Goal: Navigation & Orientation: Find specific page/section

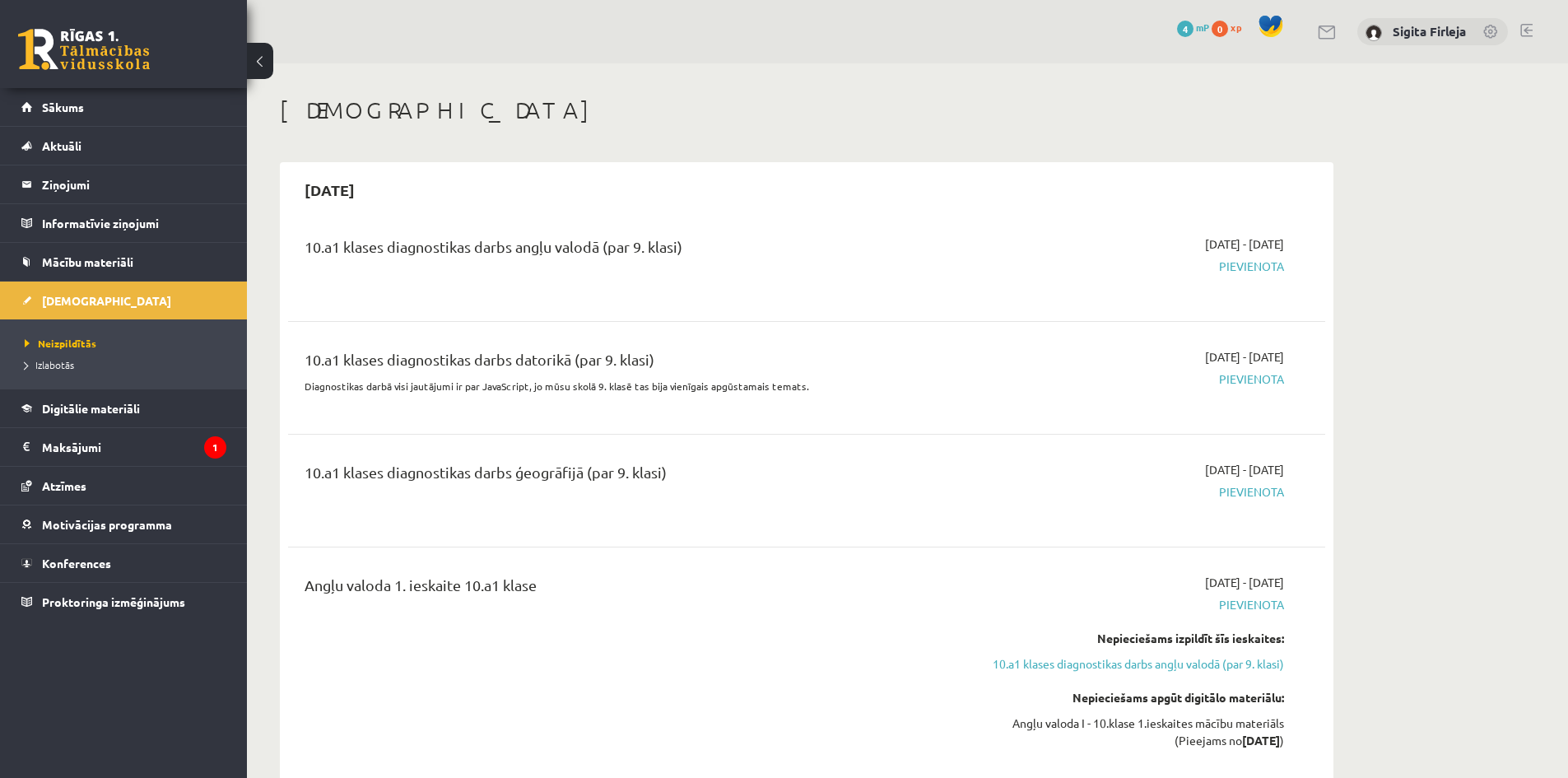
scroll to position [630, 0]
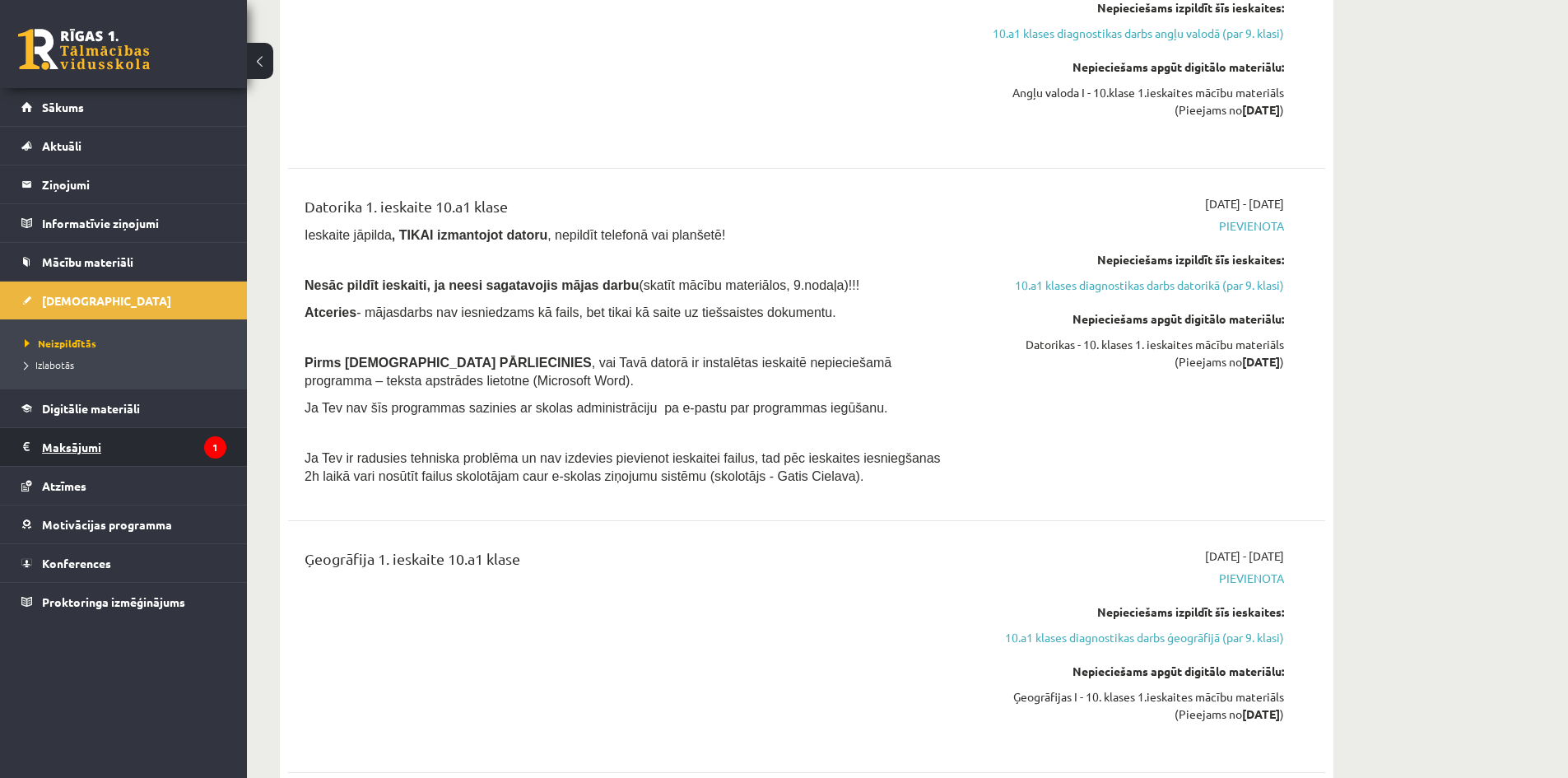
click at [155, 448] on legend "Maksājumi 1" at bounding box center [134, 447] width 185 height 38
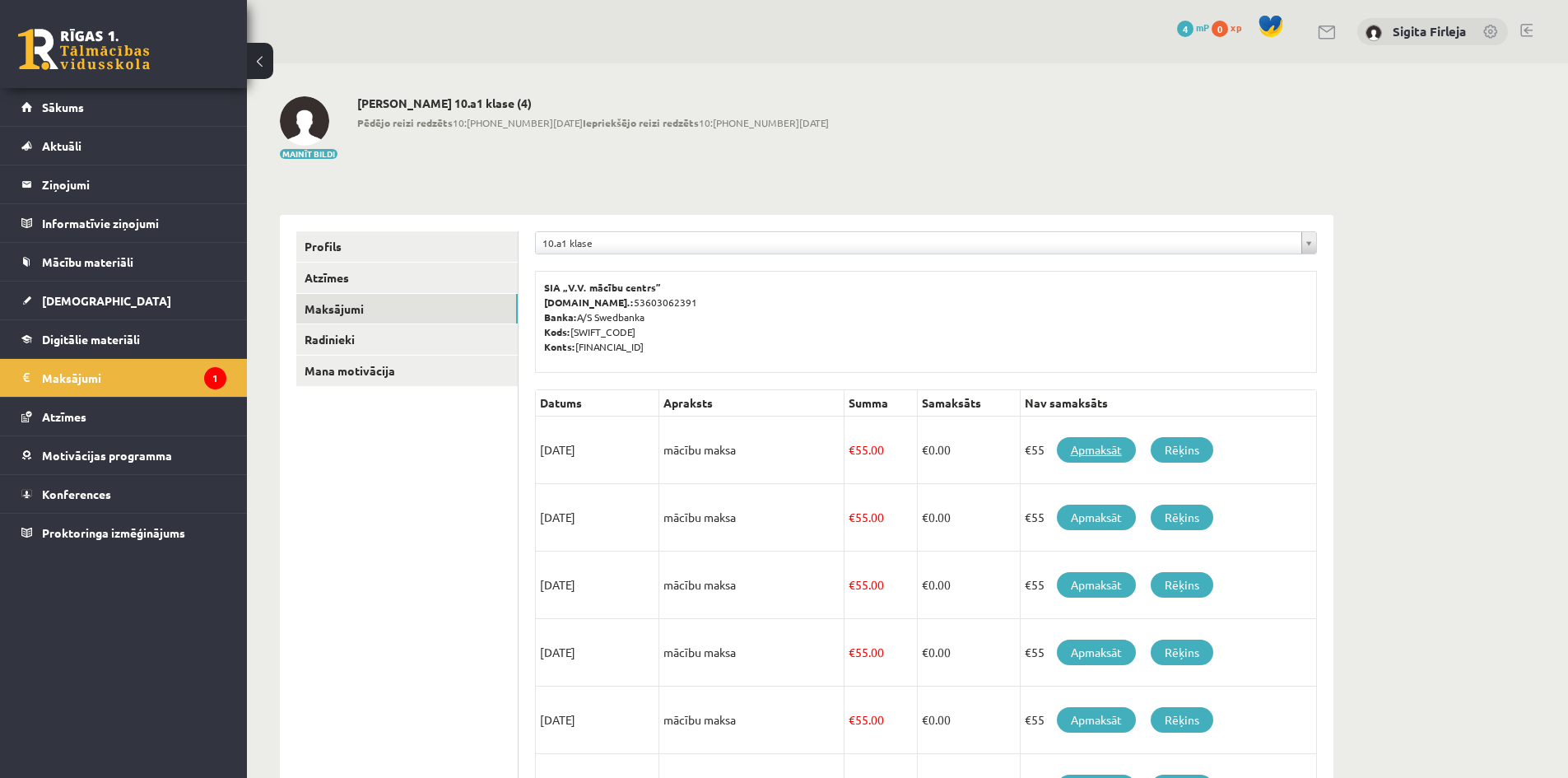
click at [1104, 447] on link "Apmaksāt" at bounding box center [1096, 450] width 79 height 26
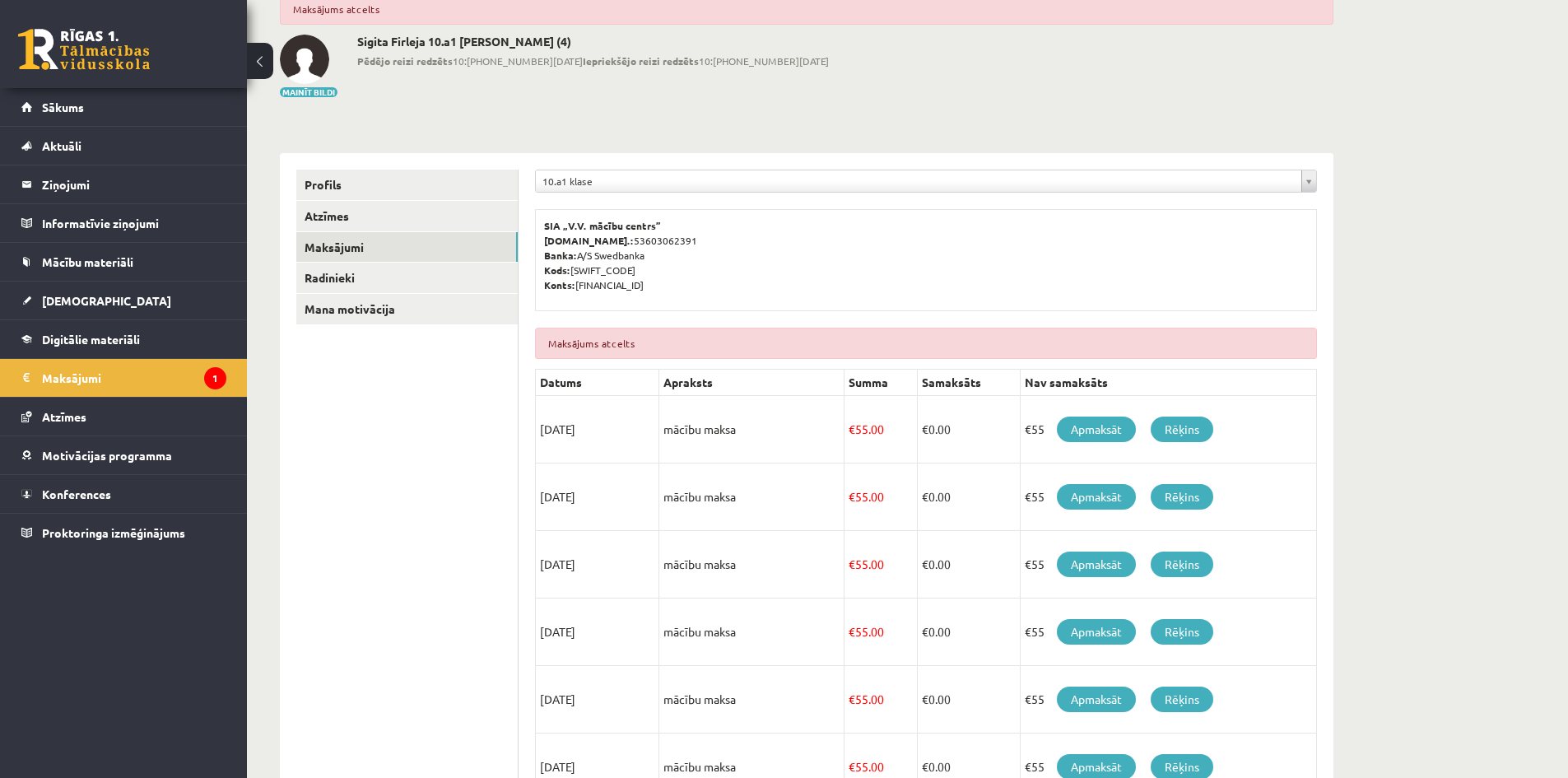
scroll to position [101, 0]
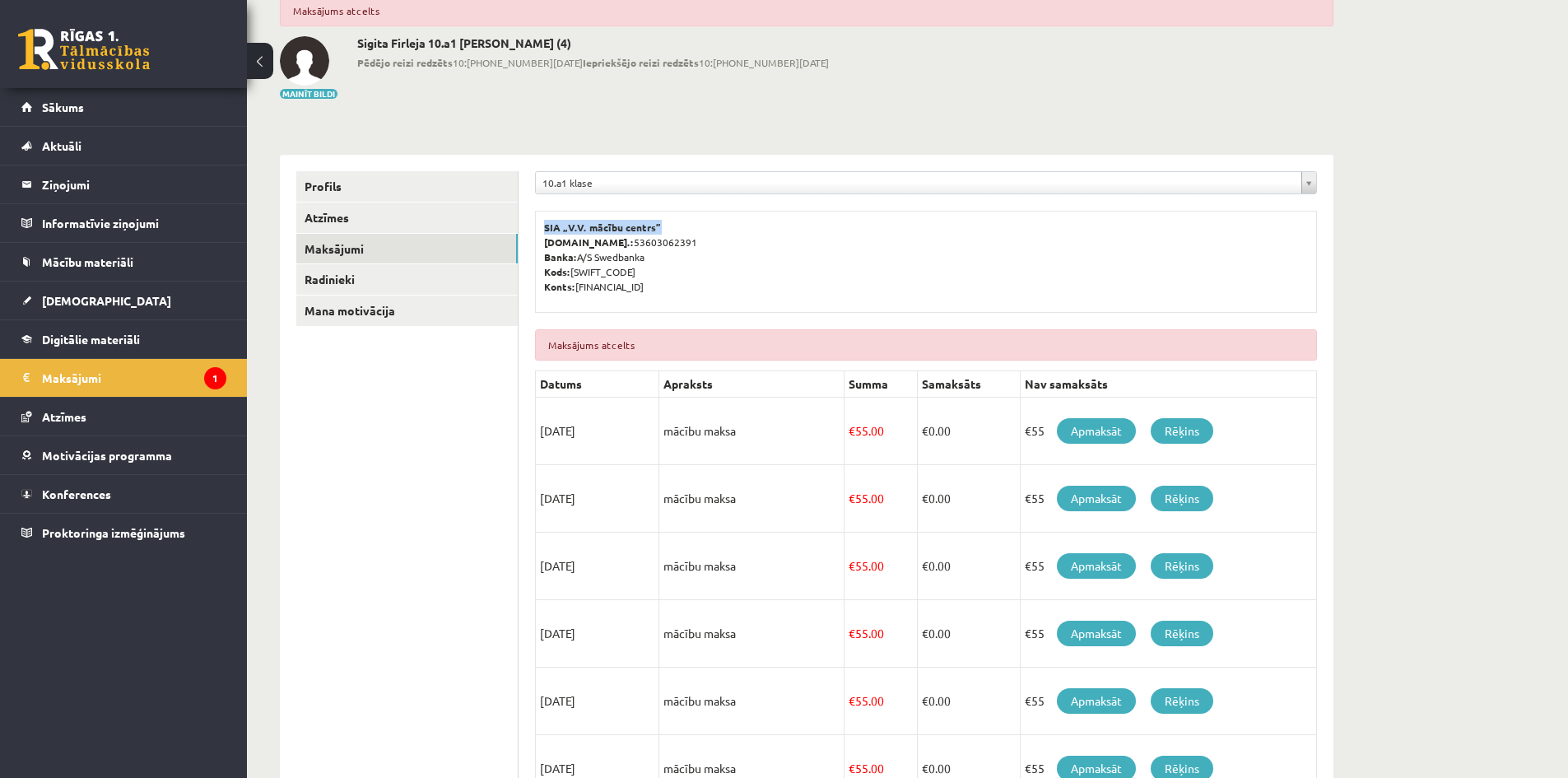
drag, startPoint x: 542, startPoint y: 225, endPoint x: 657, endPoint y: 224, distance: 115.0
click at [659, 222] on div "SIA „V.V. mācību centrs” Reģ.nr.: 53603062391 Banka: A/S Swedbanka Kods: HABALV…" at bounding box center [926, 261] width 782 height 102
copy b "SIA „V.V. mācību centrs”"
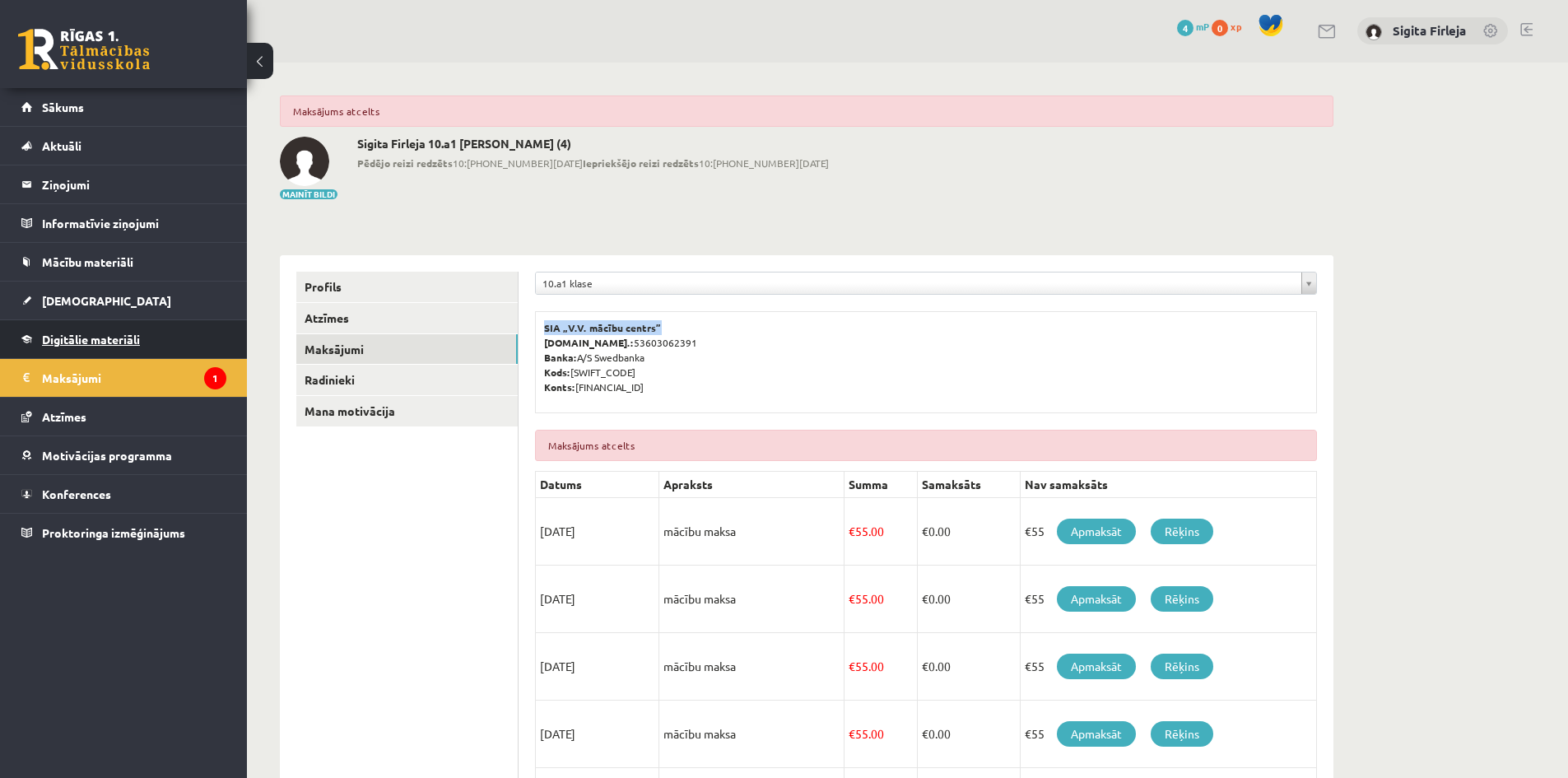
scroll to position [0, 0]
click at [65, 96] on link "Sākums" at bounding box center [124, 107] width 205 height 38
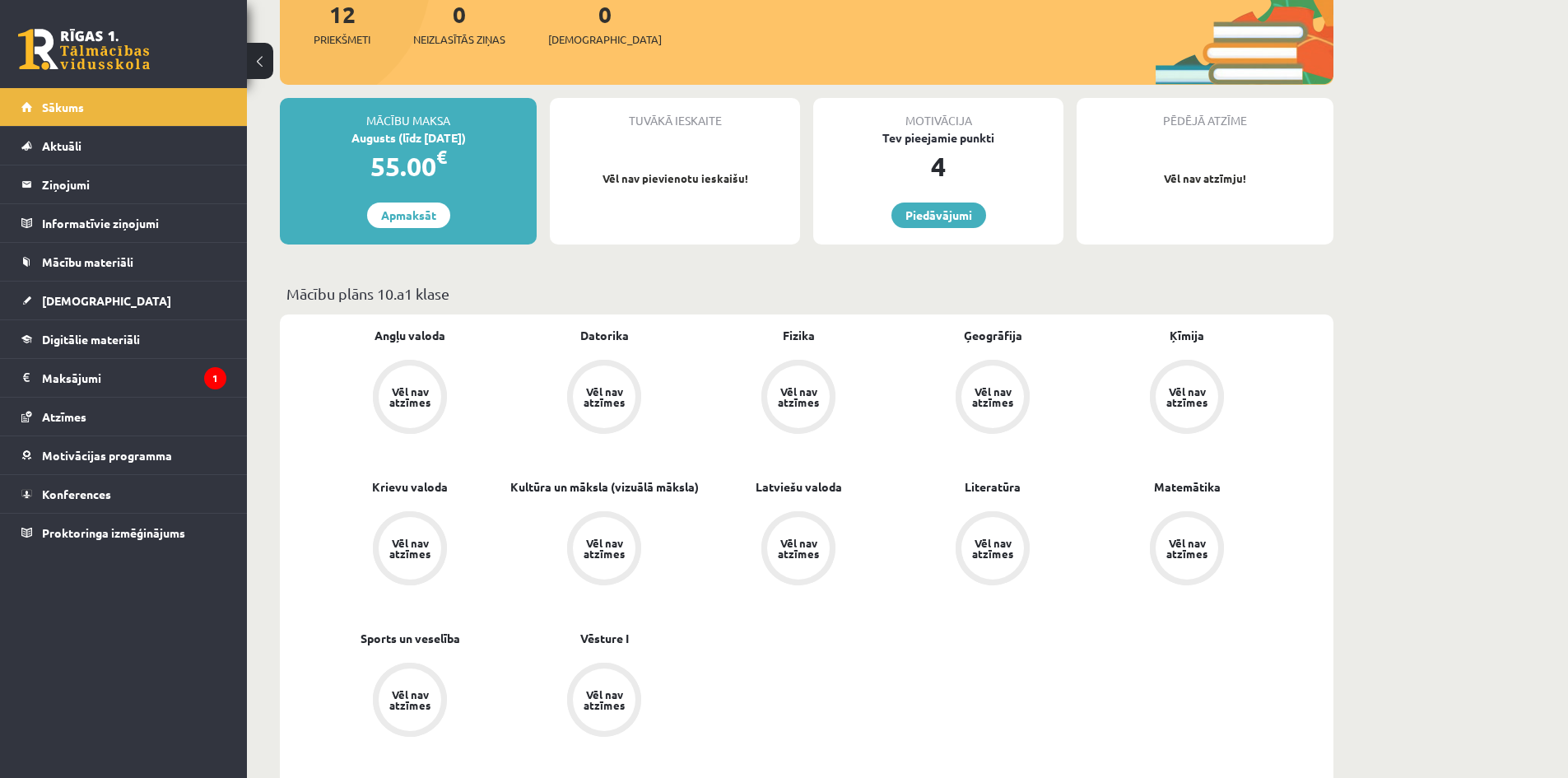
scroll to position [246, 0]
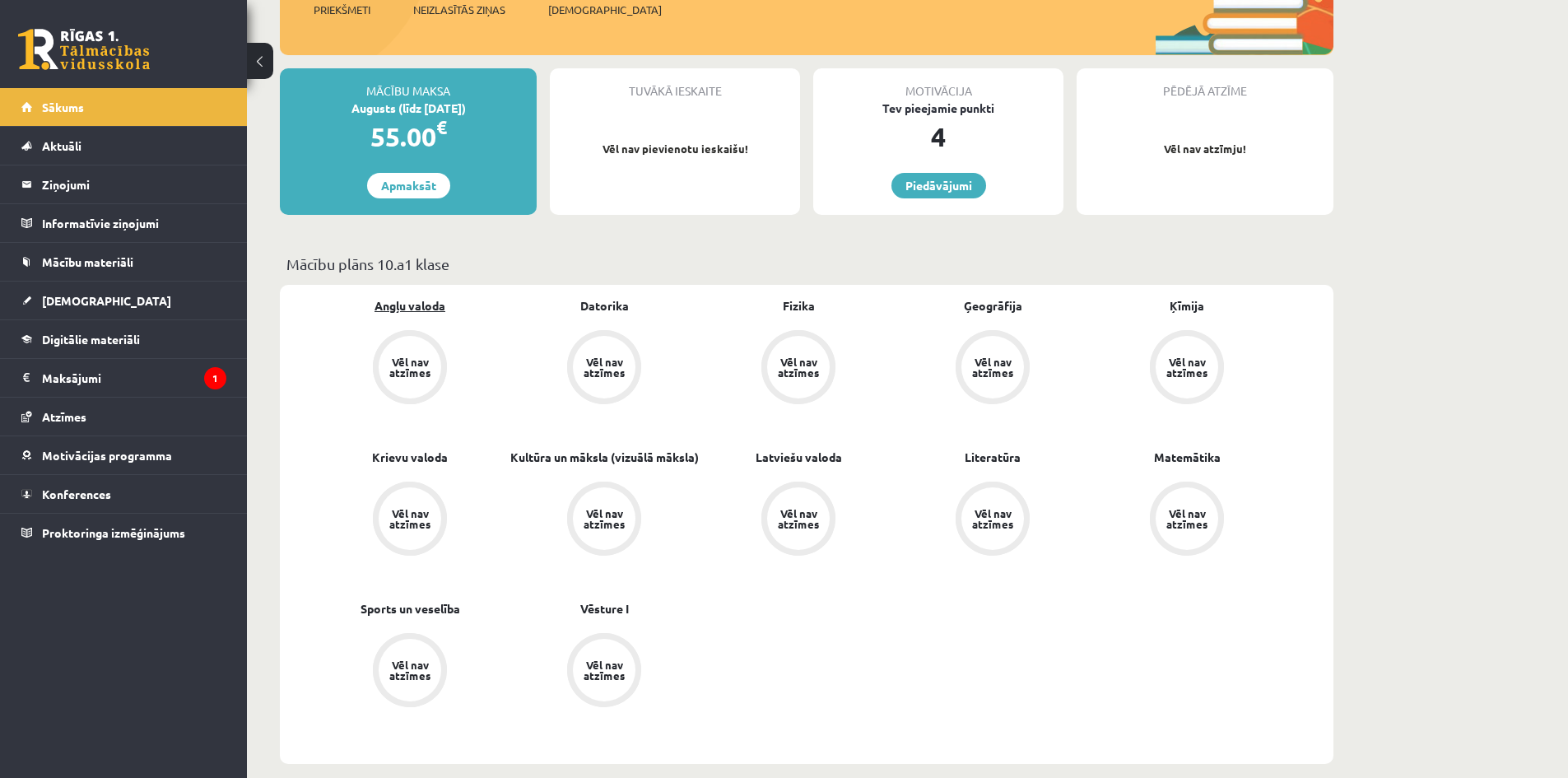
click at [406, 301] on link "Angļu valoda" at bounding box center [410, 306] width 70 height 17
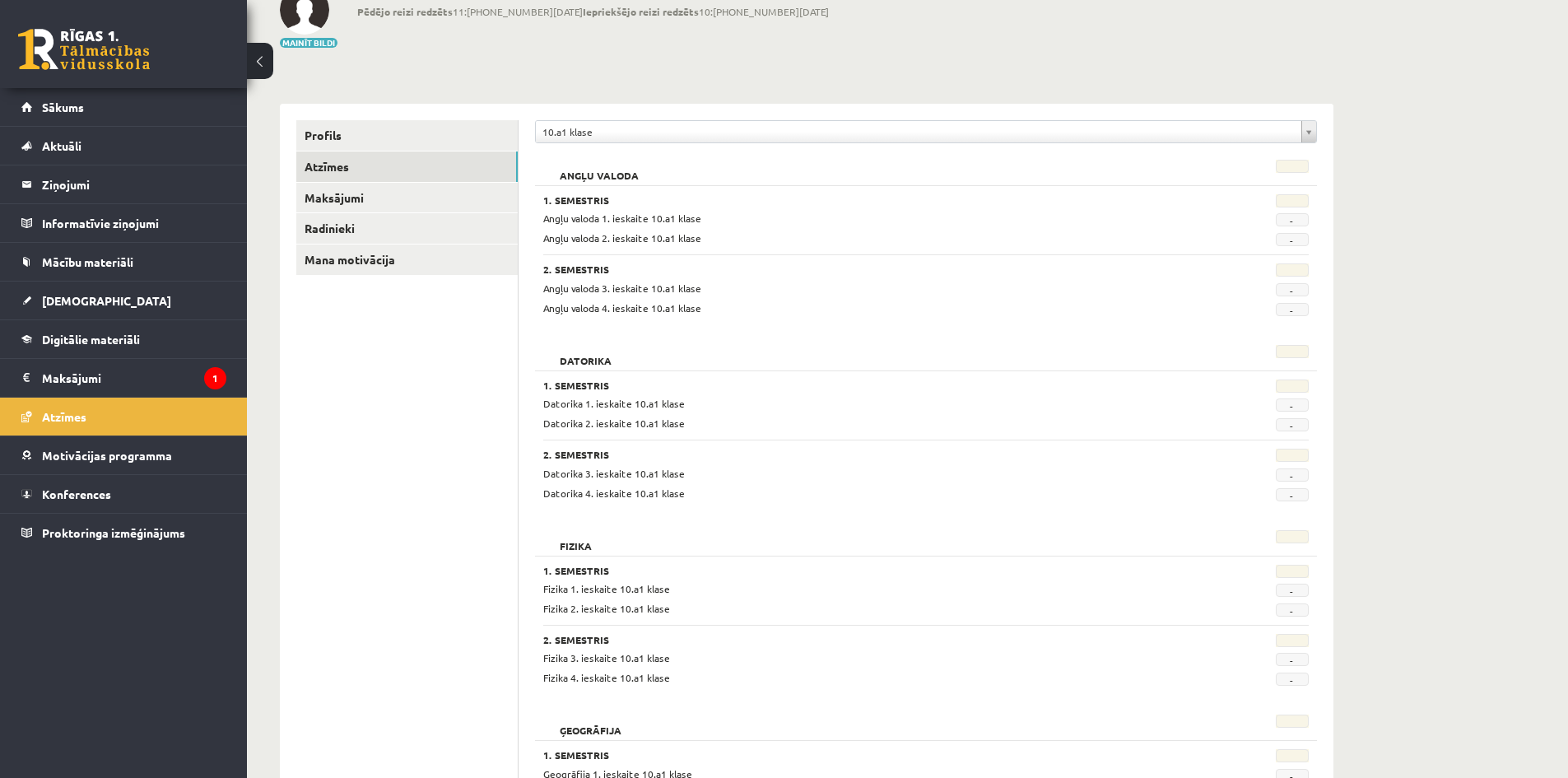
scroll to position [82, 0]
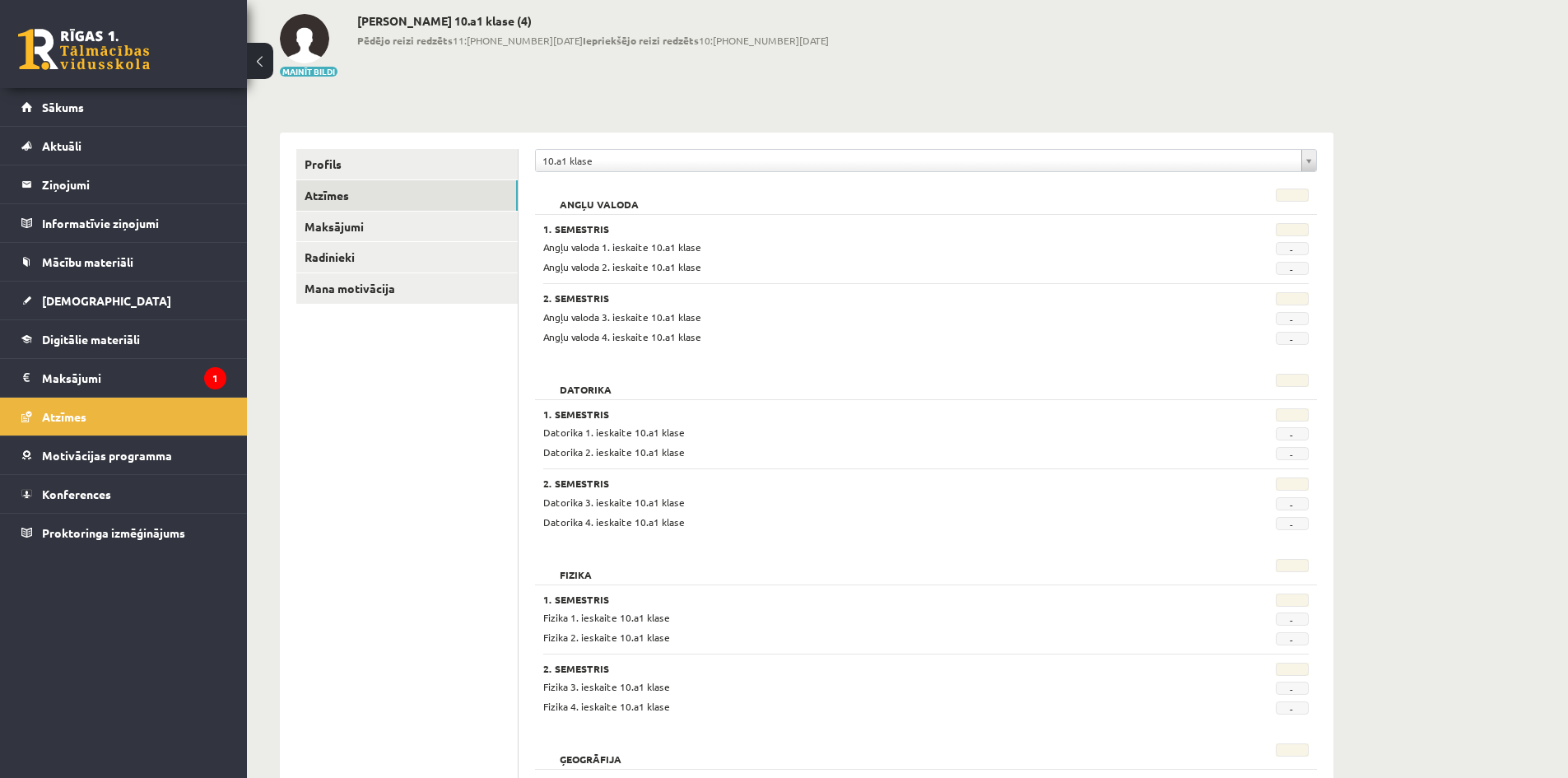
click at [651, 246] on span "Angļu valoda 1. ieskaite 10.a1 klase" at bounding box center [622, 246] width 158 height 13
click at [643, 264] on span "Angļu valoda 2. ieskaite 10.a1 klase" at bounding box center [622, 266] width 158 height 13
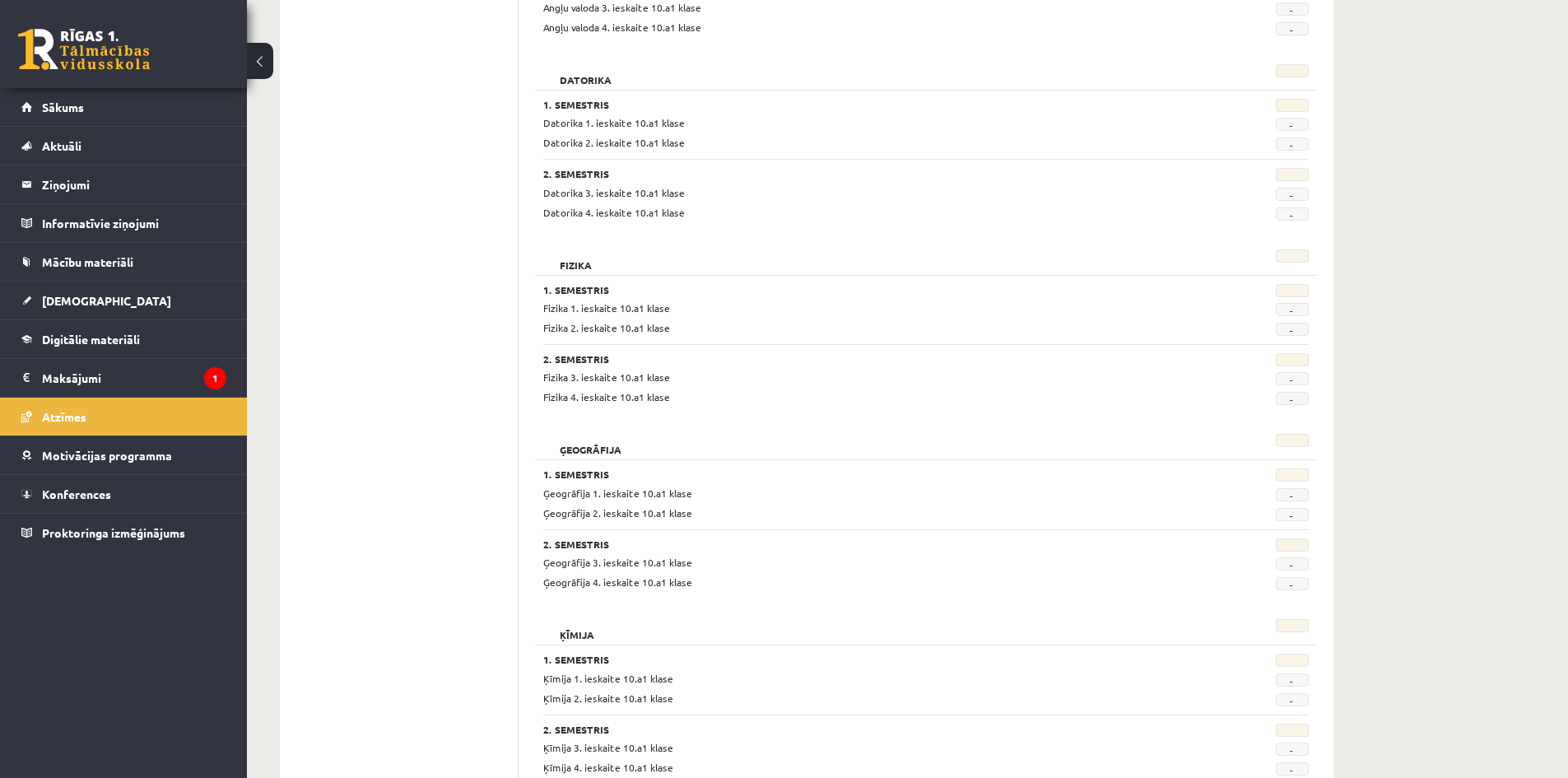
scroll to position [355, 0]
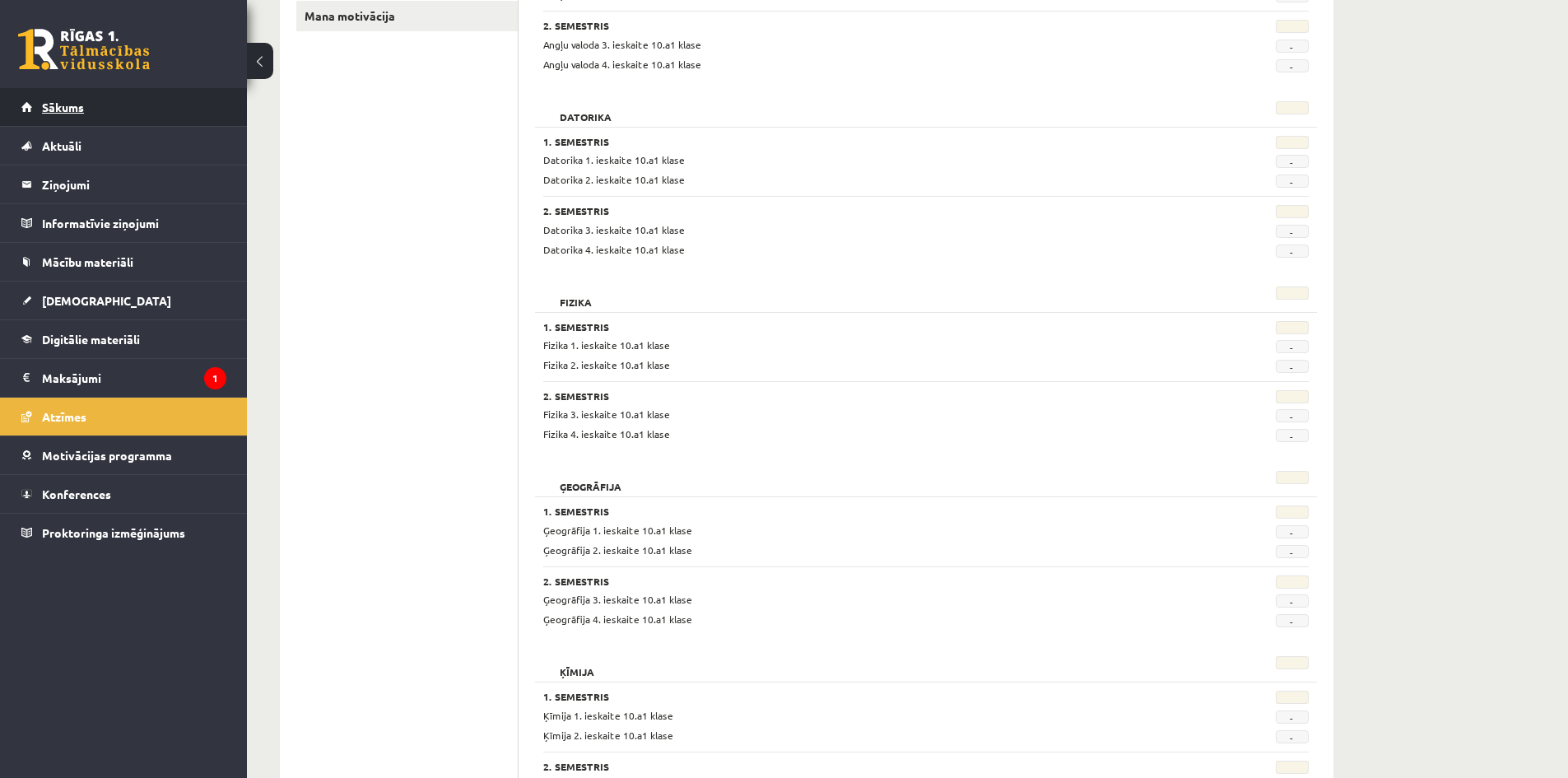
click at [65, 97] on link "Sākums" at bounding box center [124, 107] width 205 height 38
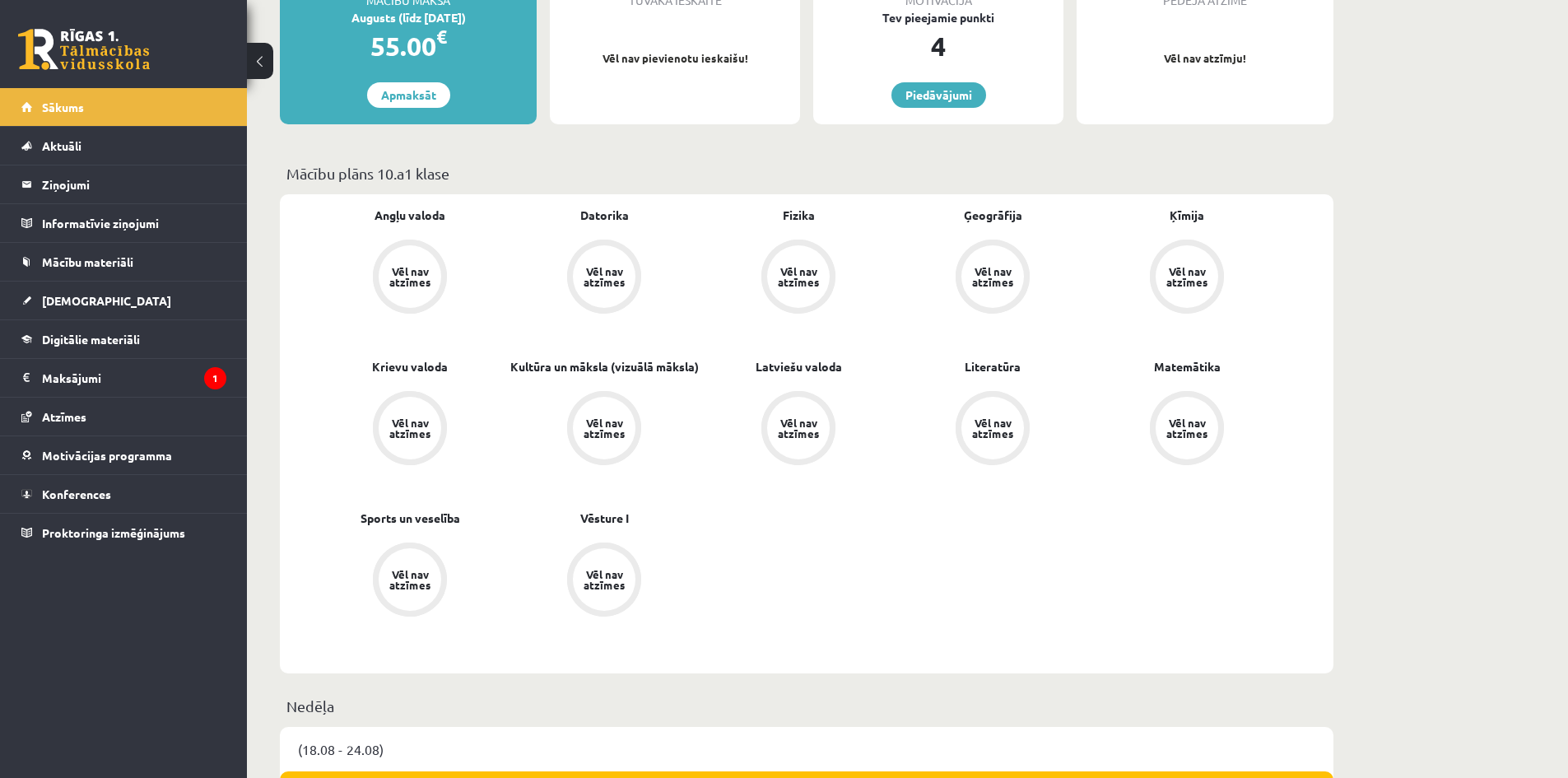
scroll to position [82, 0]
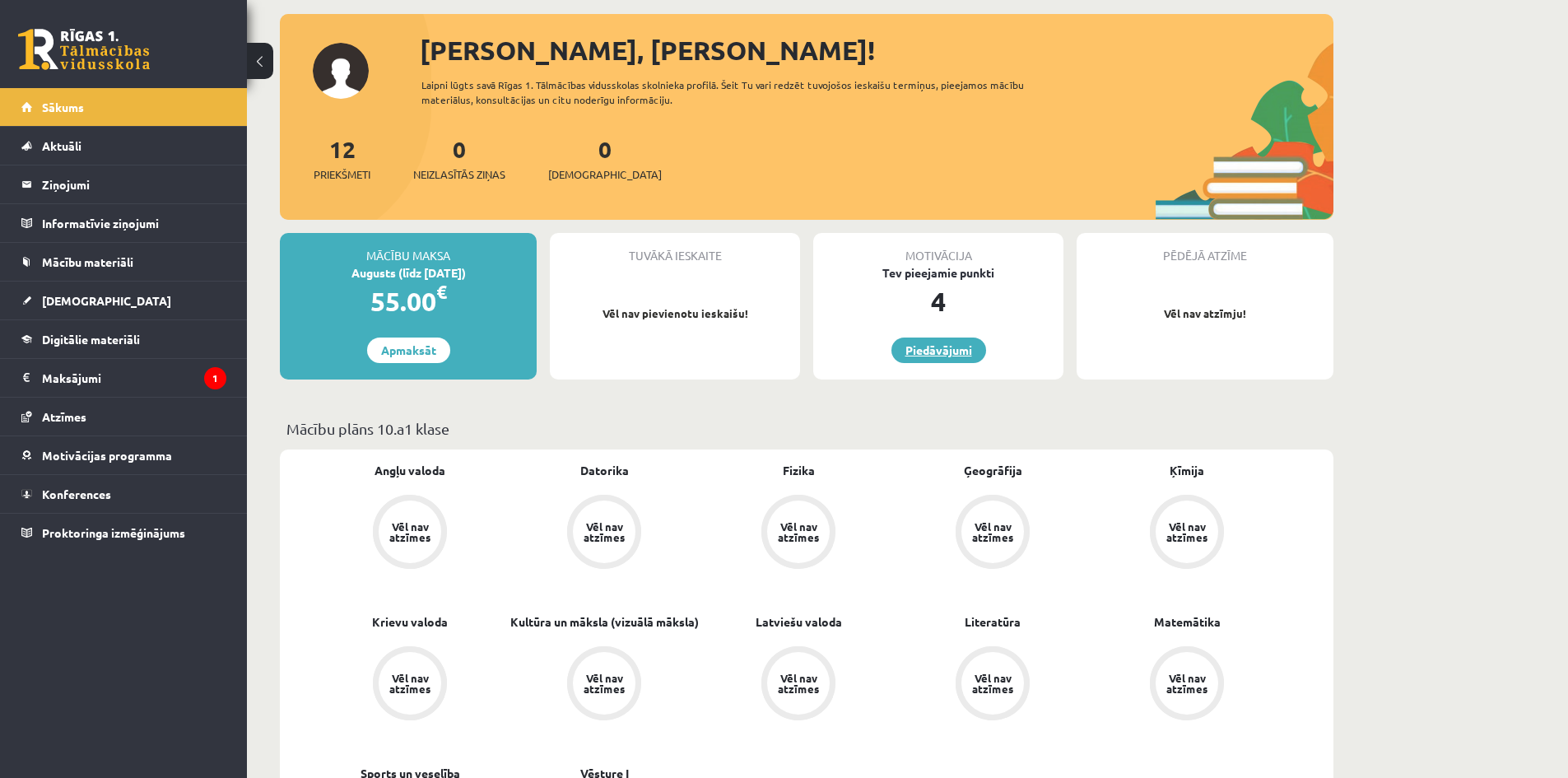
click at [930, 354] on link "Piedāvājumi" at bounding box center [939, 350] width 95 height 26
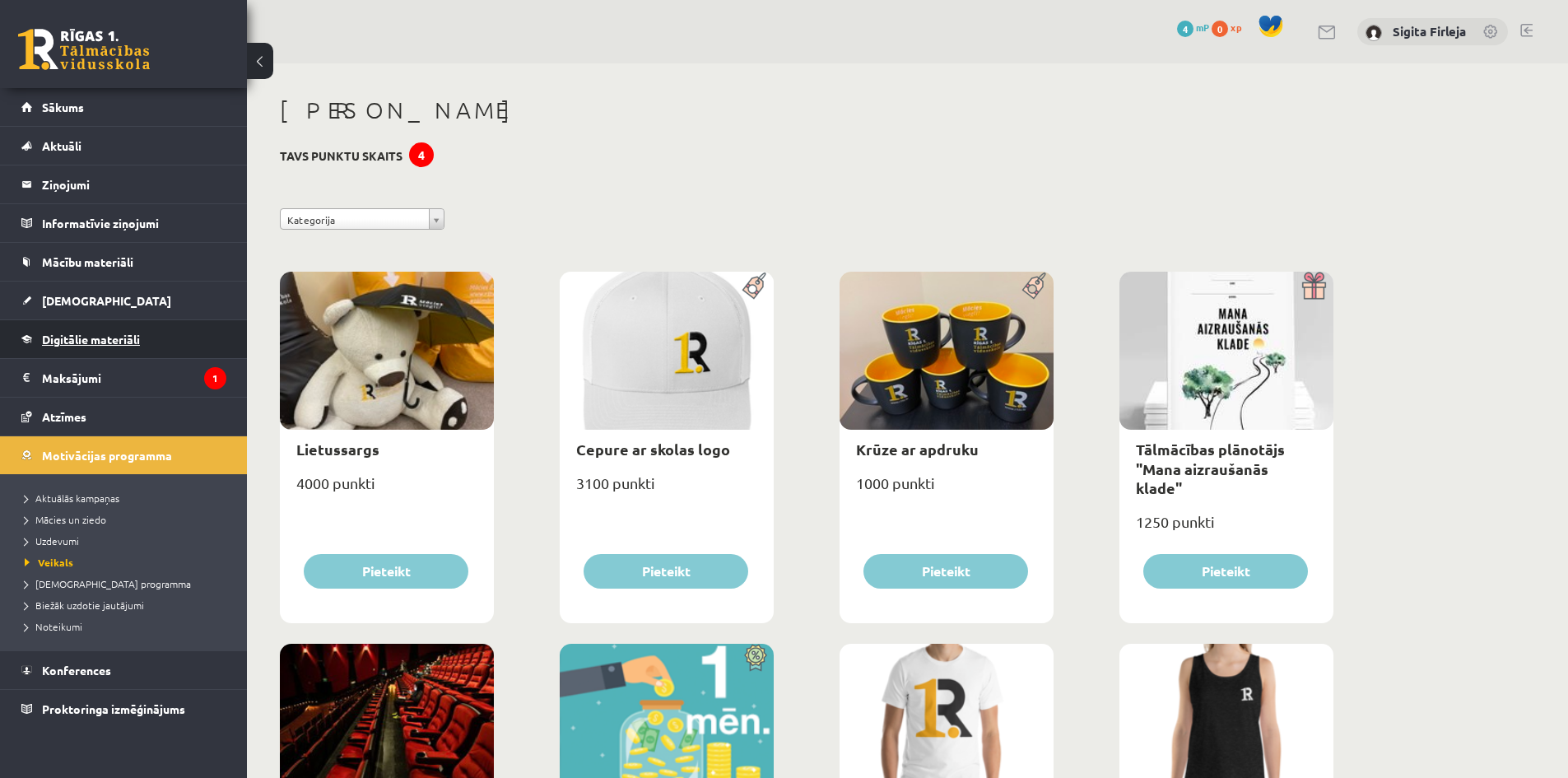
click at [148, 345] on link "Digitālie materiāli" at bounding box center [124, 339] width 205 height 38
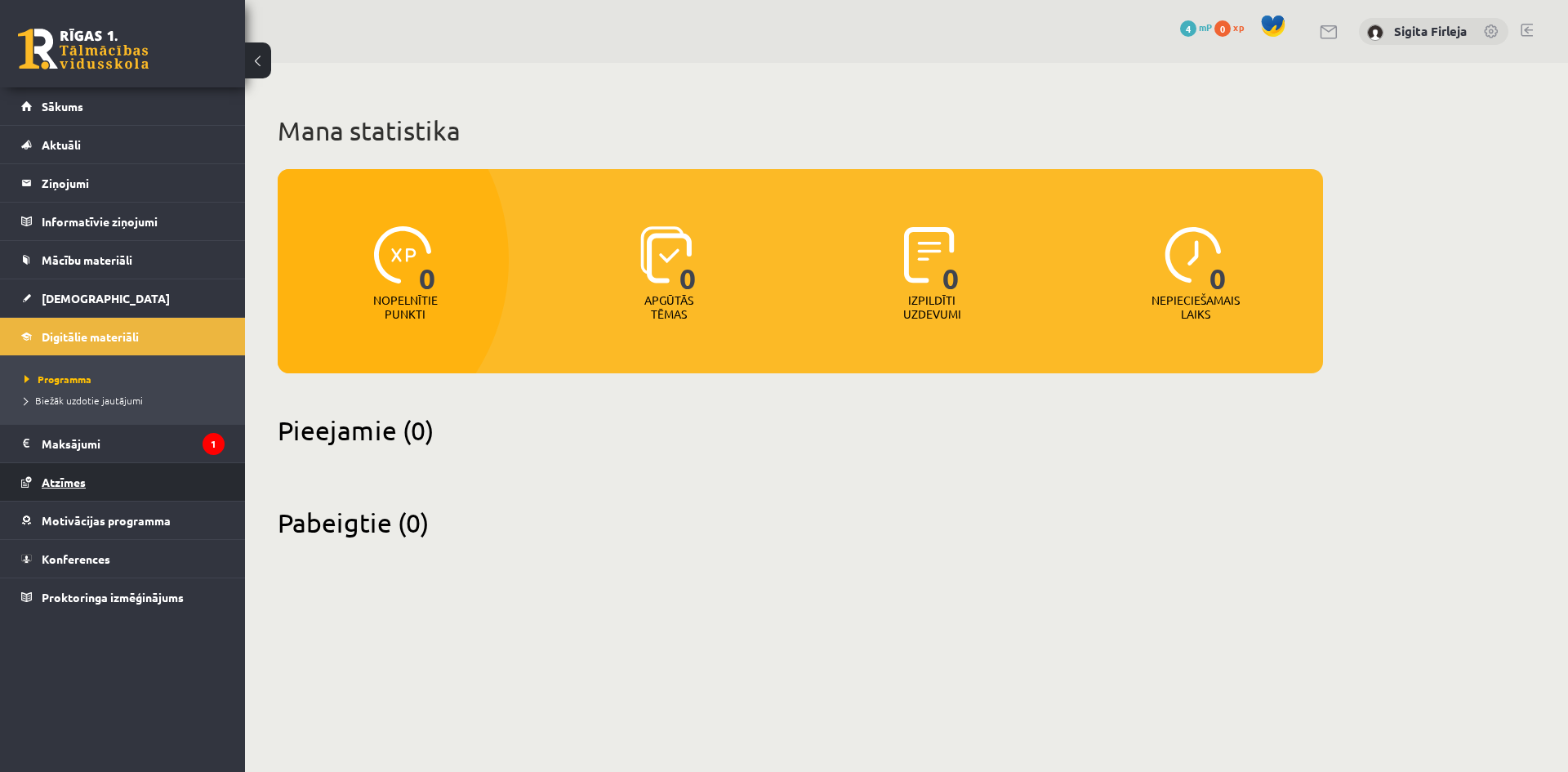
click at [137, 484] on link "Atzīmes" at bounding box center [123, 481] width 204 height 37
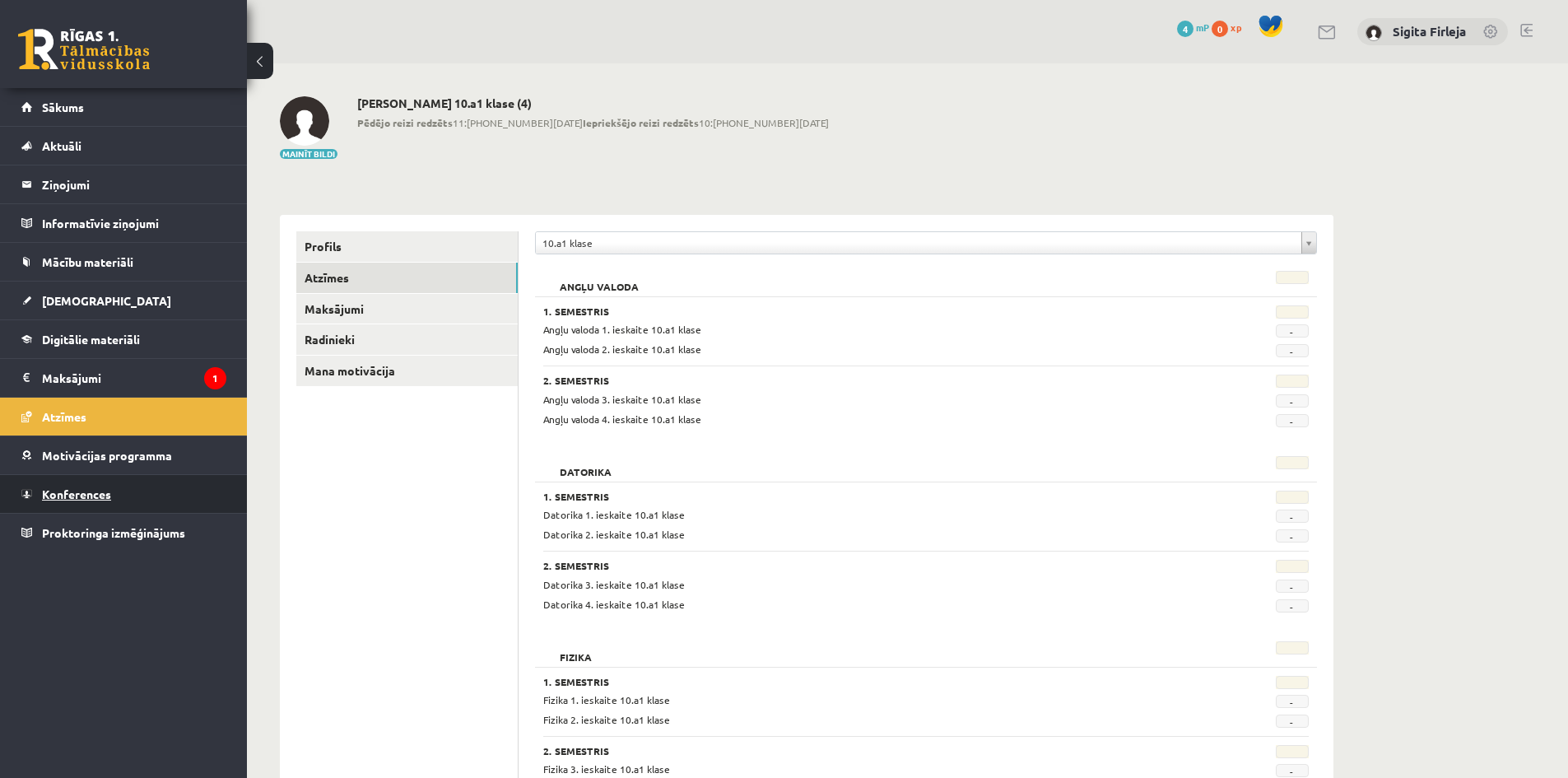
click at [134, 495] on link "Konferences" at bounding box center [124, 494] width 205 height 38
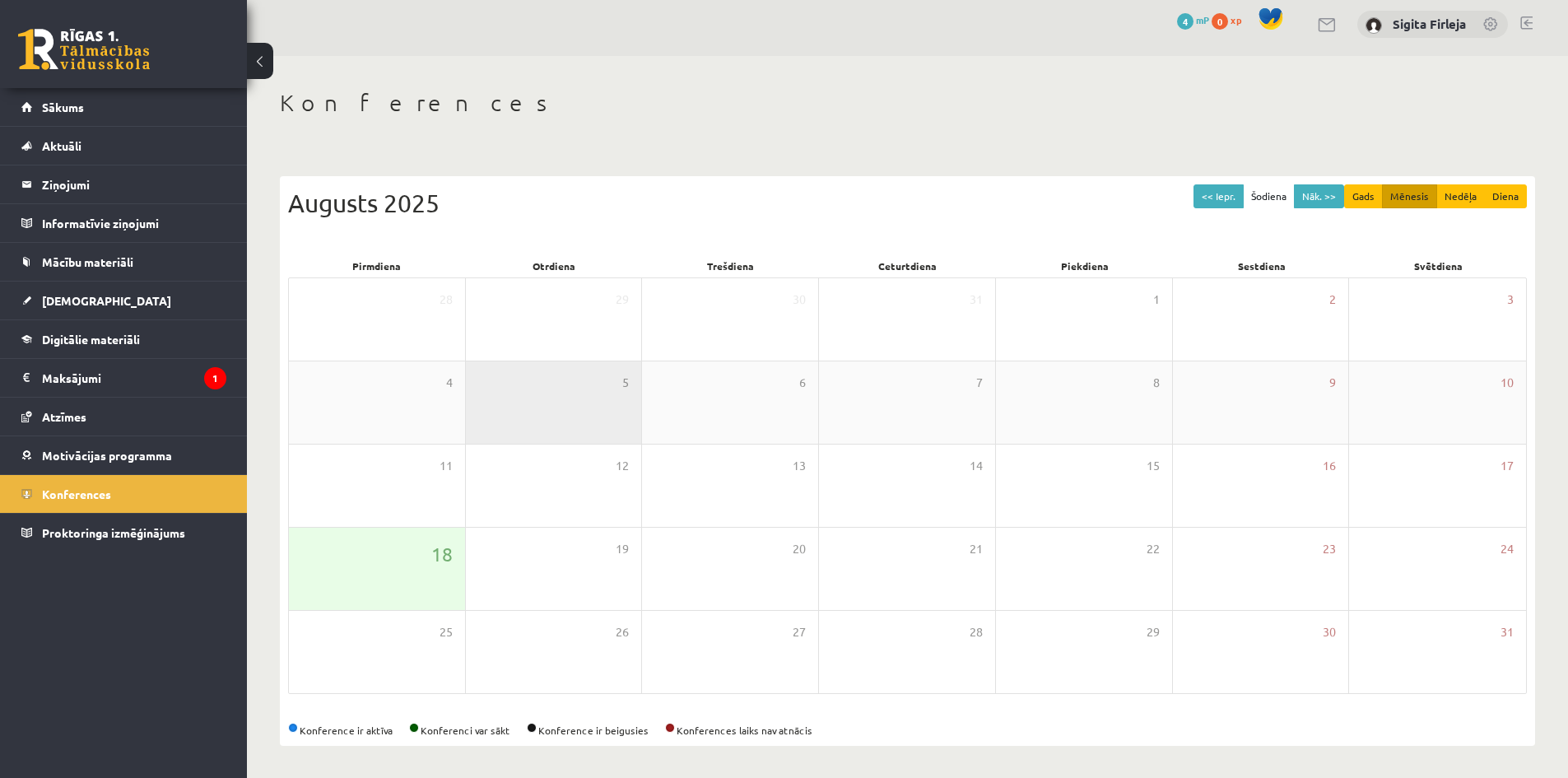
scroll to position [9, 0]
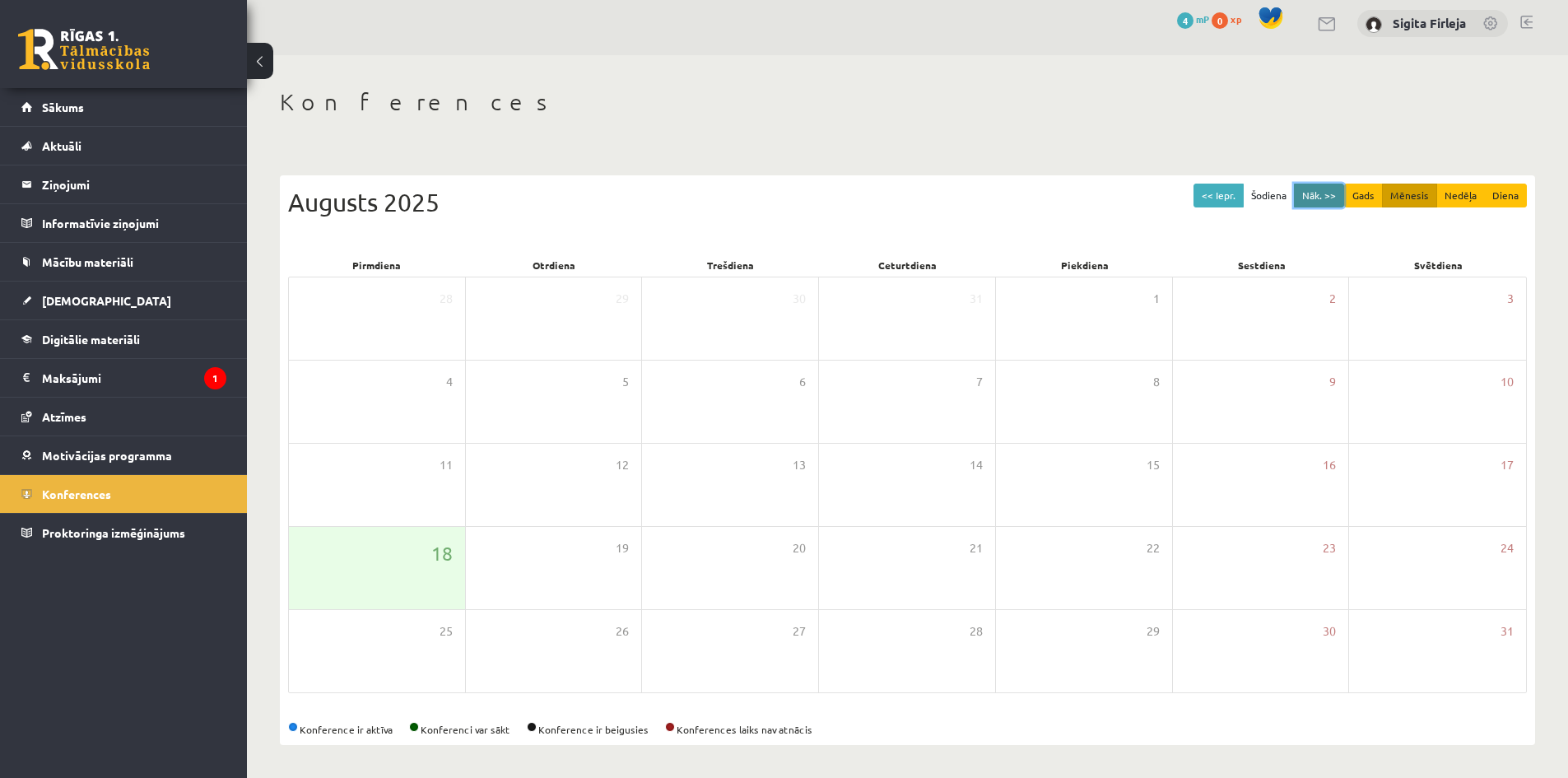
click at [1316, 193] on button "Nāk. >>" at bounding box center [1319, 196] width 50 height 24
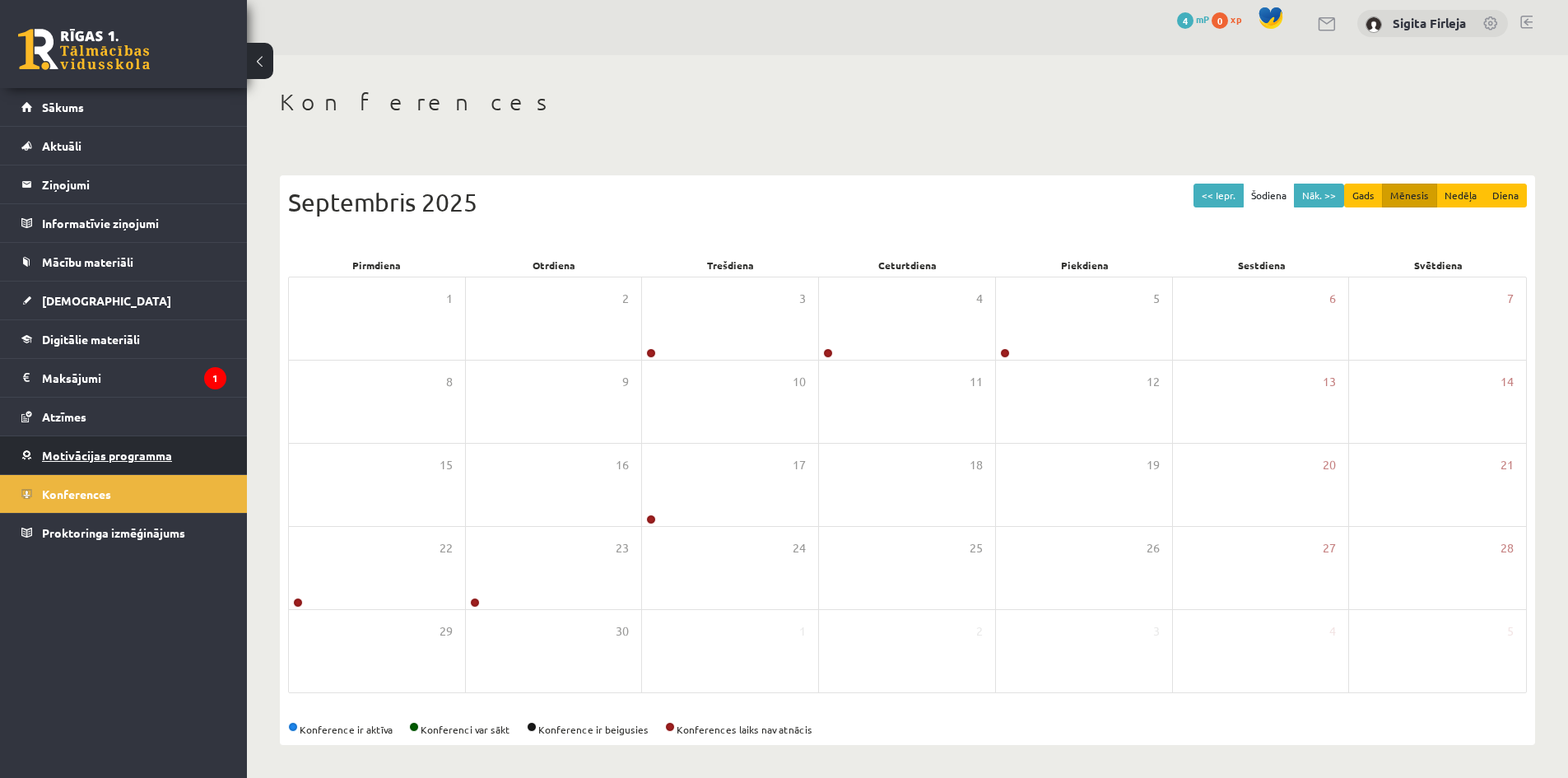
click at [120, 458] on span "Motivācijas programma" at bounding box center [107, 454] width 130 height 15
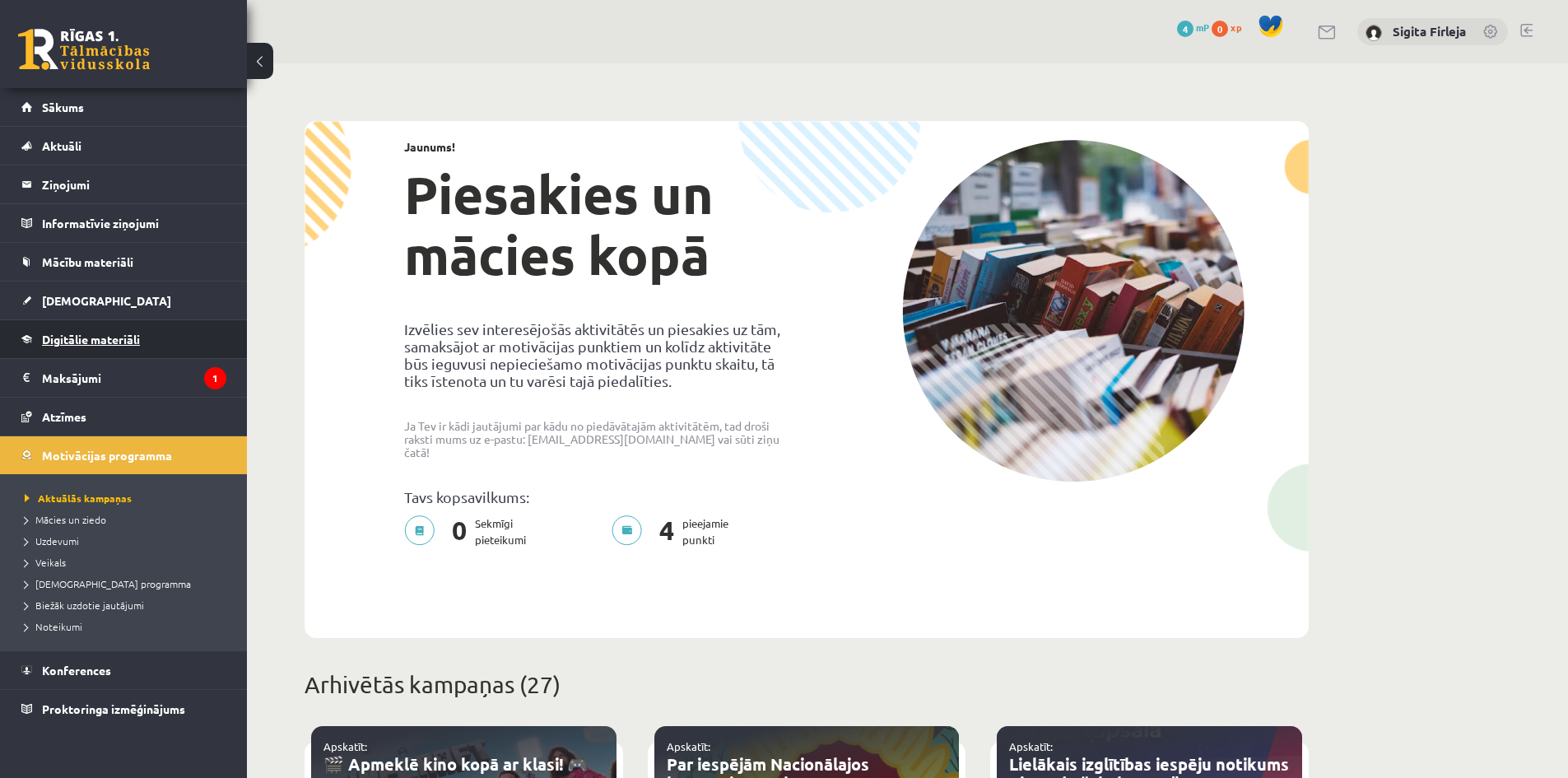
click at [148, 347] on link "Digitālie materiāli" at bounding box center [124, 339] width 205 height 38
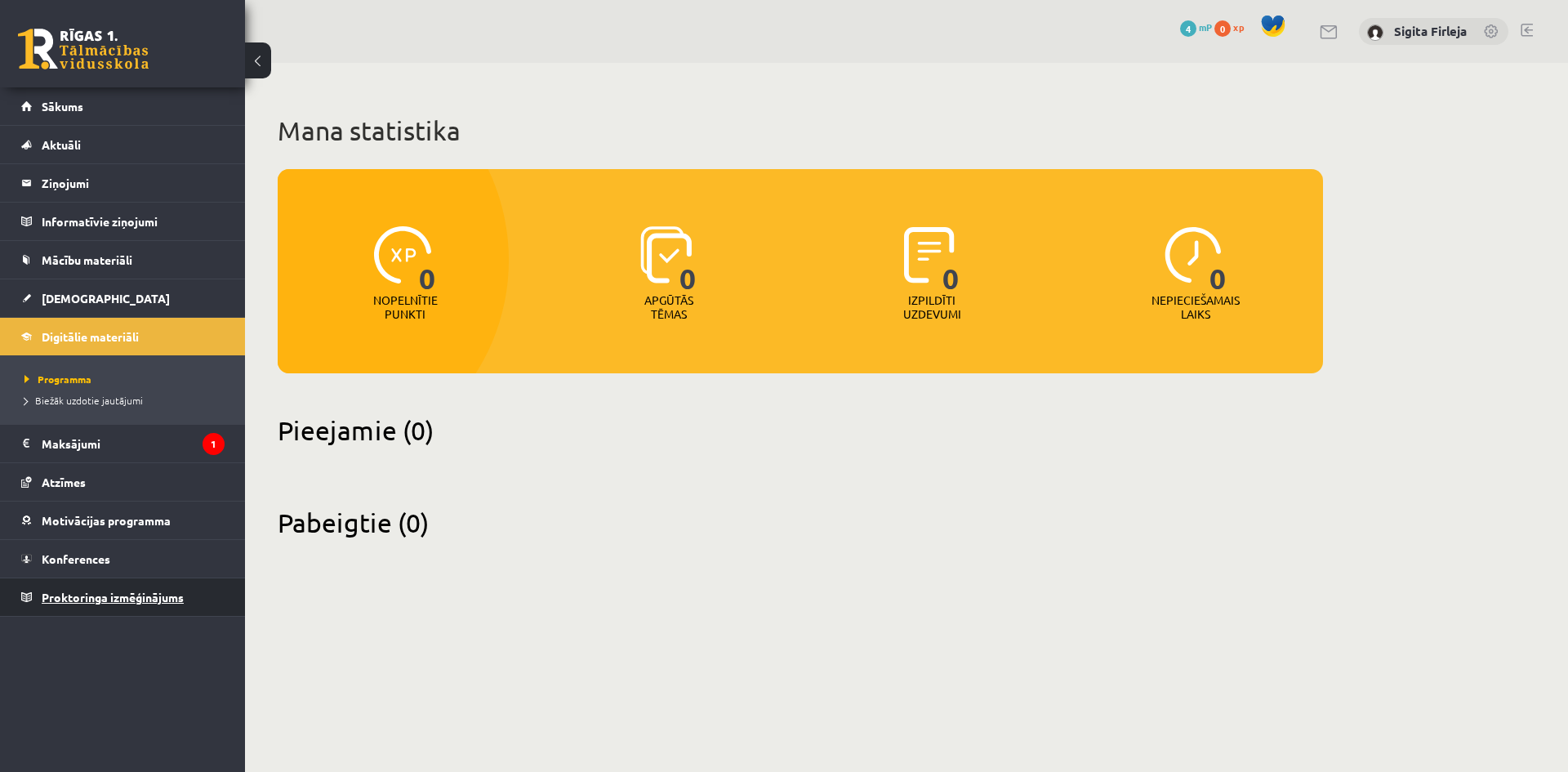
click at [159, 602] on span "Proktoringa izmēģinājums" at bounding box center [112, 596] width 142 height 14
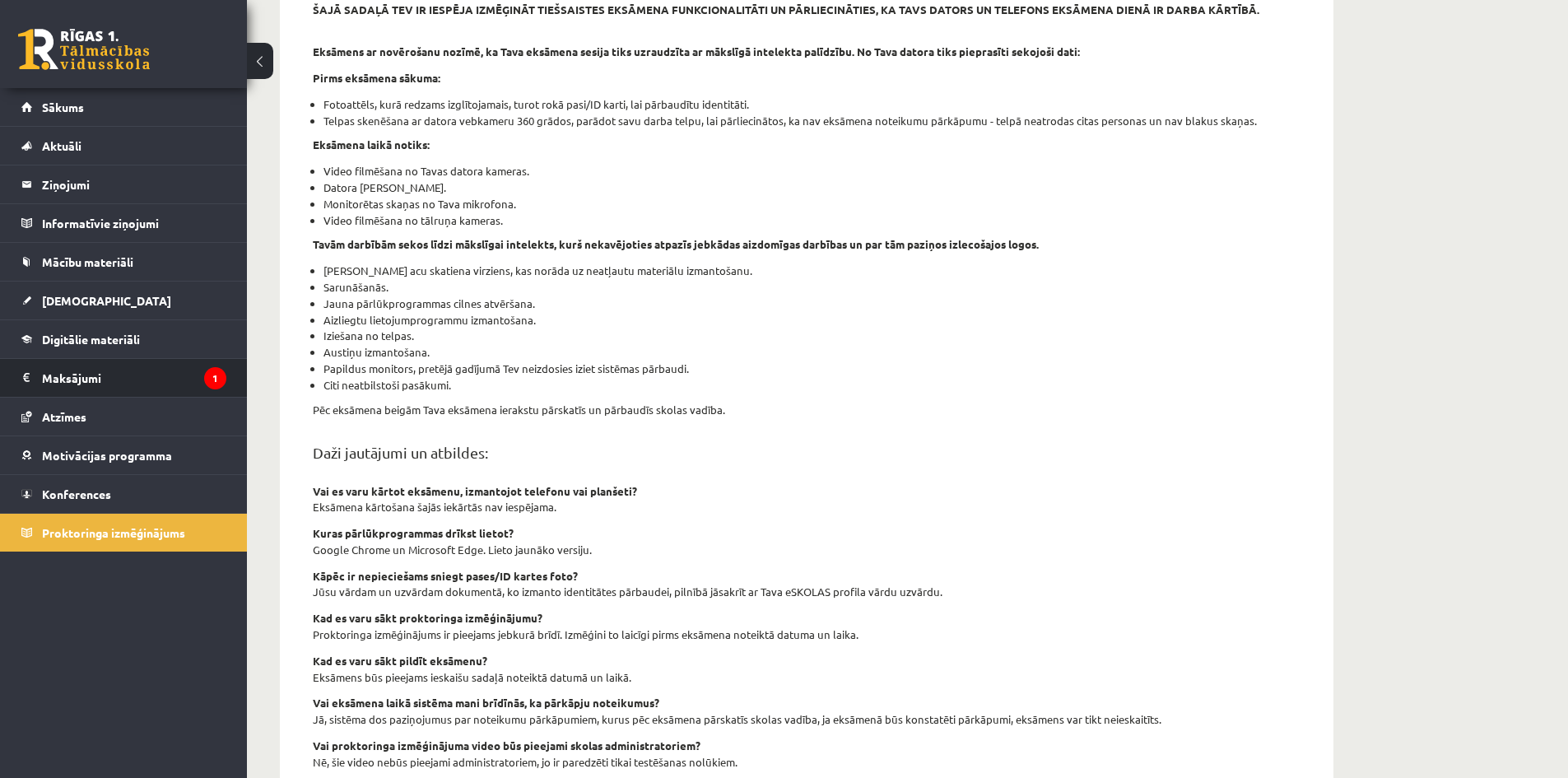
scroll to position [29, 0]
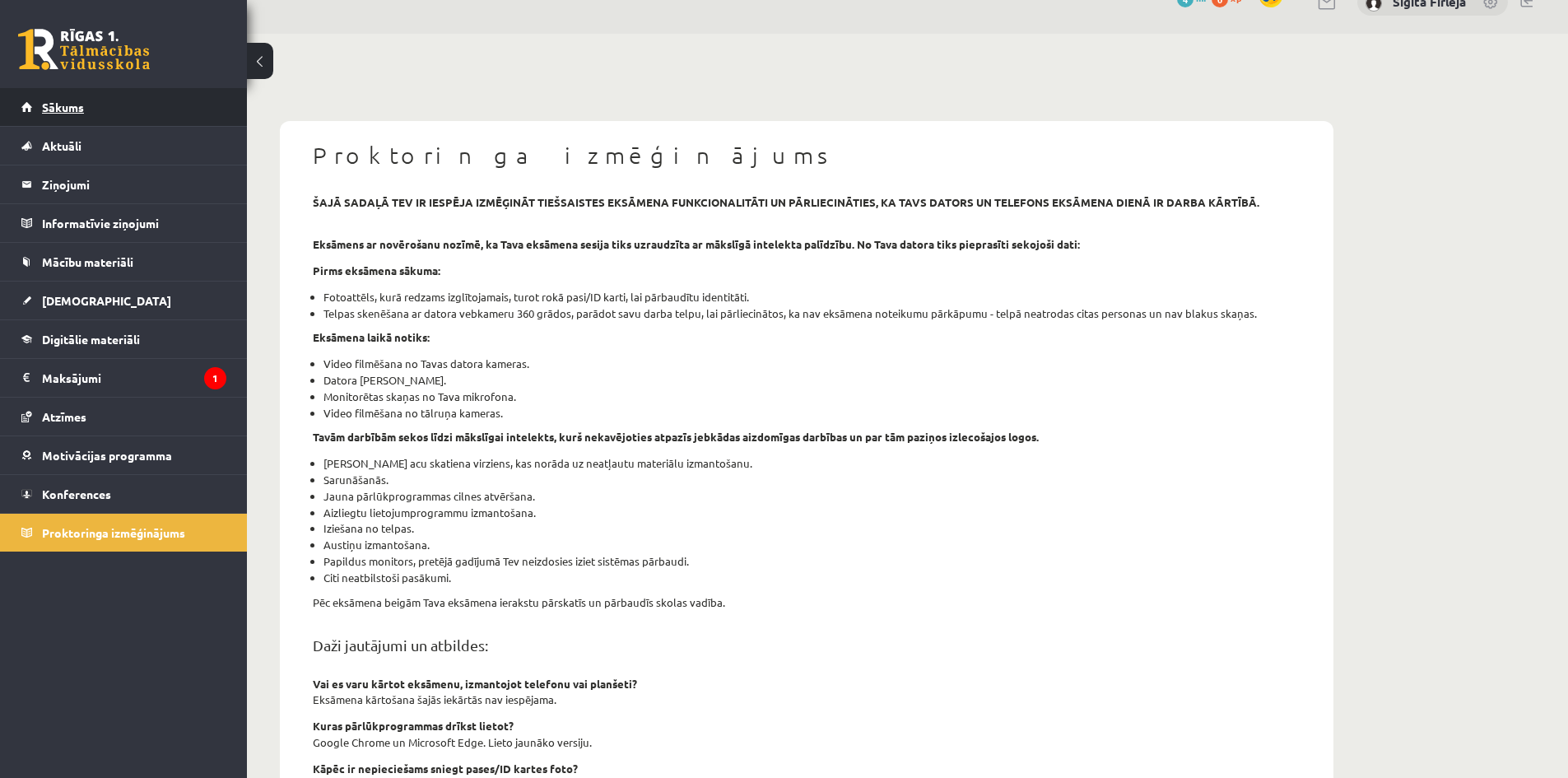
click at [90, 108] on link "Sākums" at bounding box center [124, 107] width 205 height 38
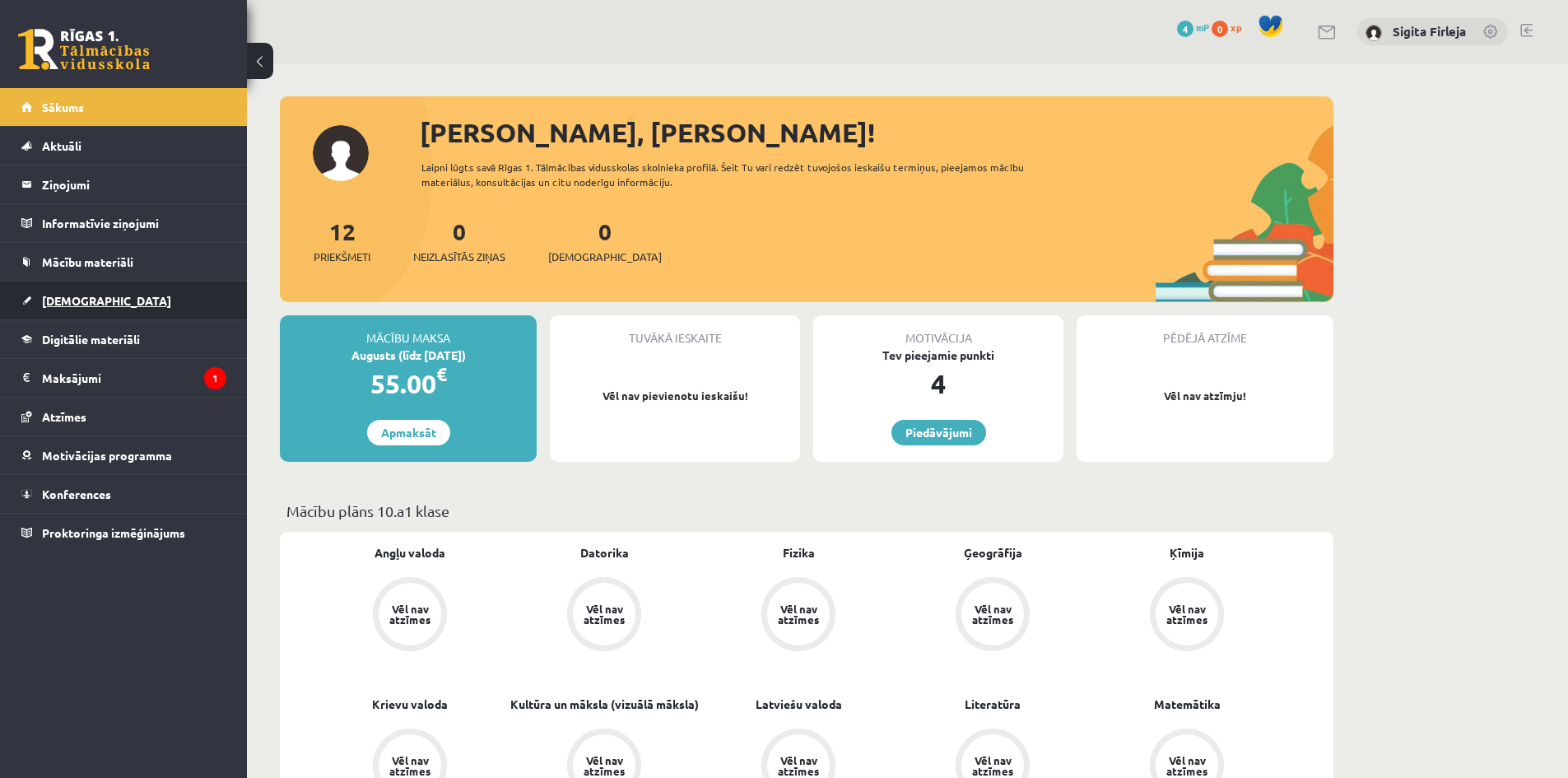
click at [109, 301] on link "[DEMOGRAPHIC_DATA]" at bounding box center [124, 301] width 205 height 38
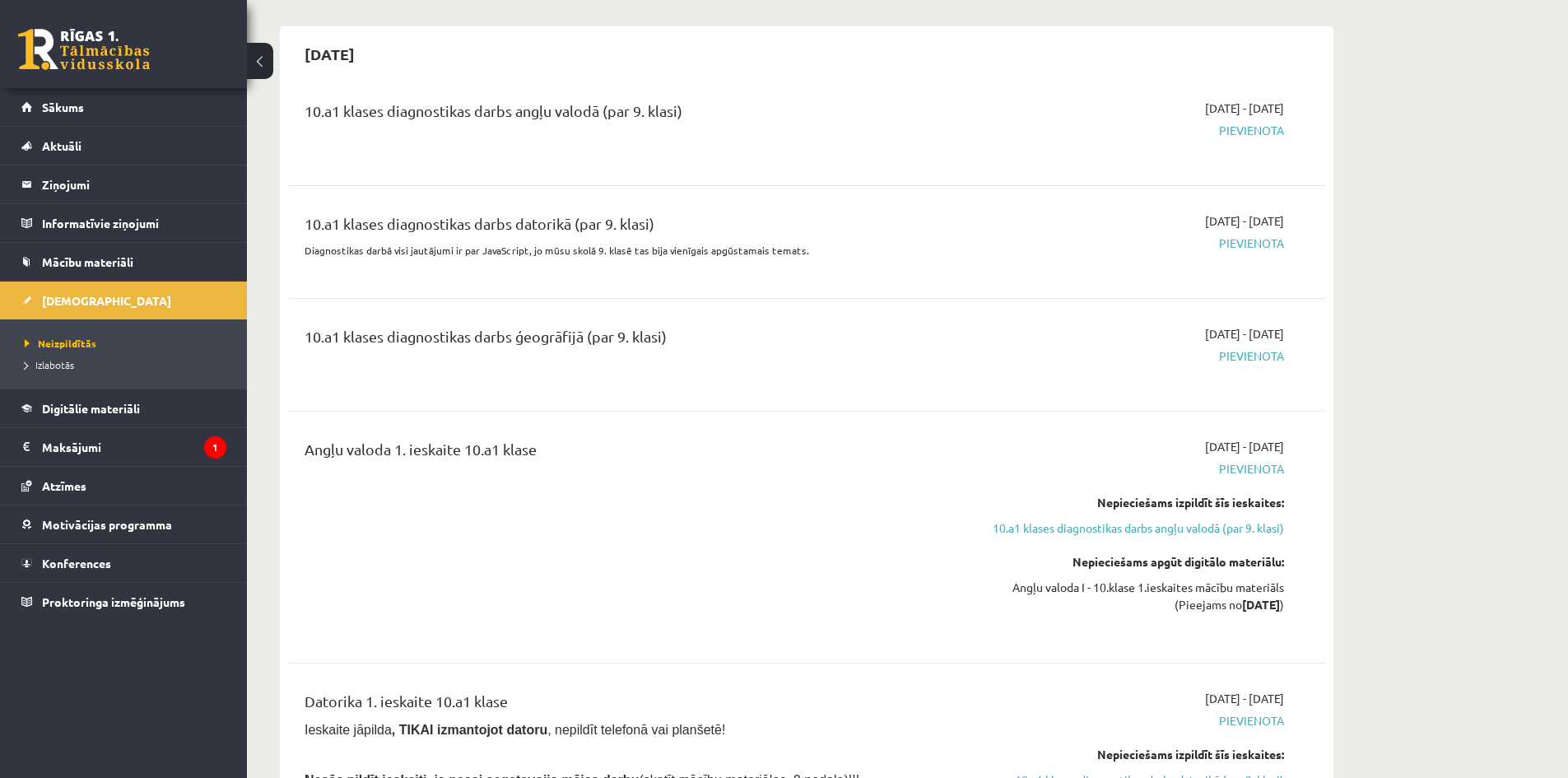
scroll to position [165, 0]
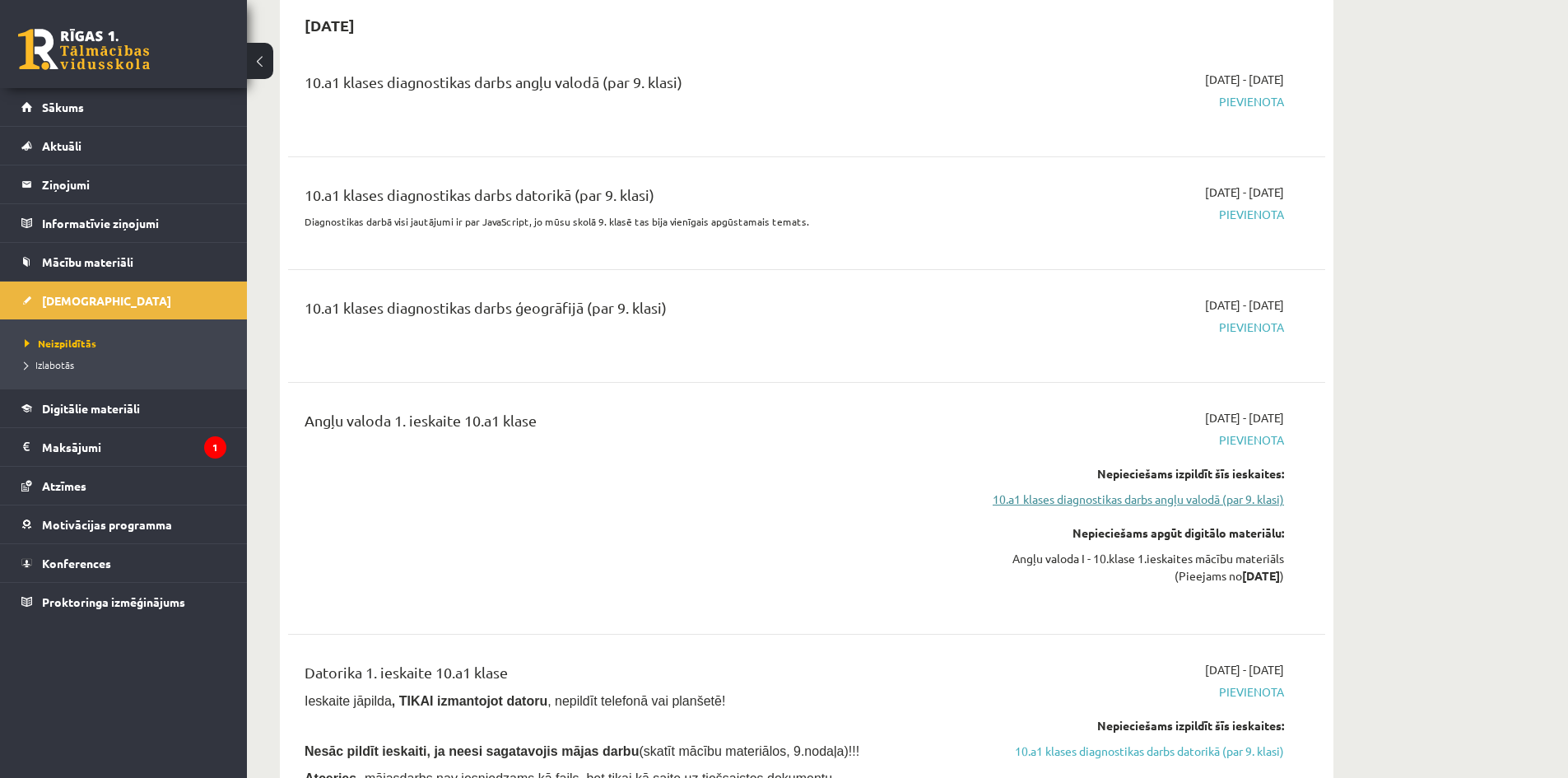
click at [1145, 499] on link "10.a1 klases diagnostikas darbs angļu valodā (par 9. klasi)" at bounding box center [1129, 499] width 310 height 17
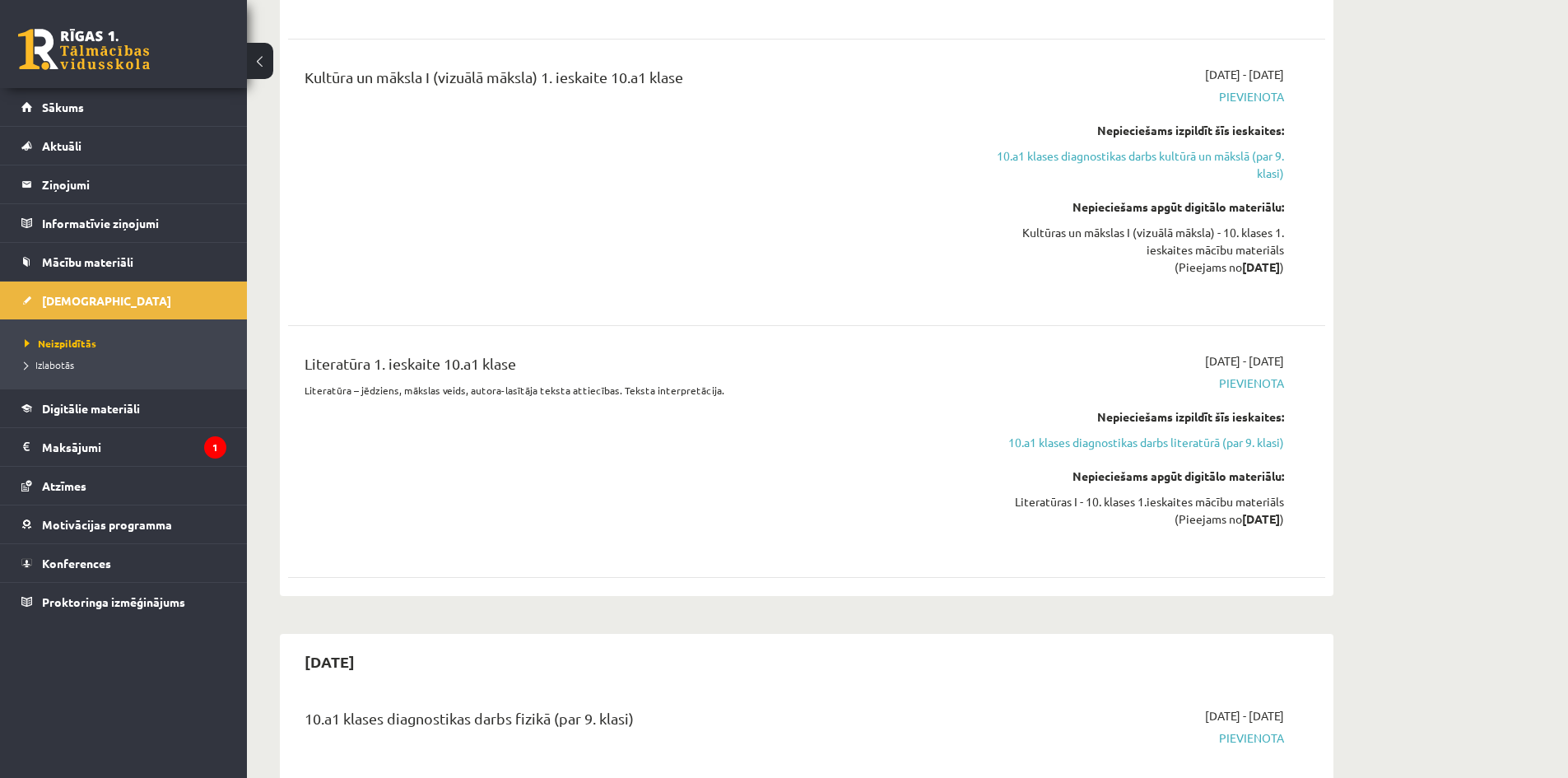
scroll to position [2057, 0]
